Goal: Check status

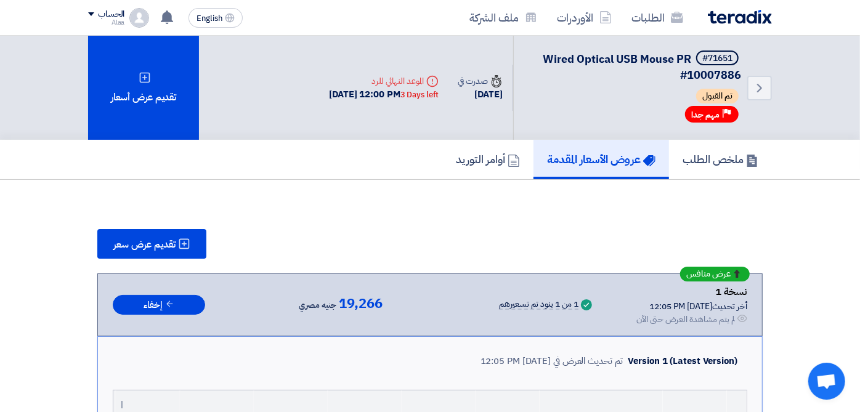
click at [161, 15] on use at bounding box center [167, 17] width 12 height 14
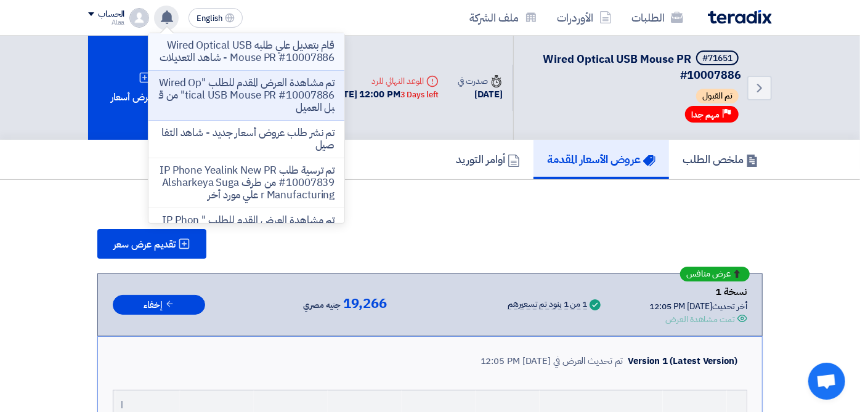
click at [158, 56] on p "قام بتعديل علي طلبه Wired Optical USB Mouse PR #10007886 - شاهد التعديلات" at bounding box center [246, 51] width 176 height 25
